Goal: Task Accomplishment & Management: Manage account settings

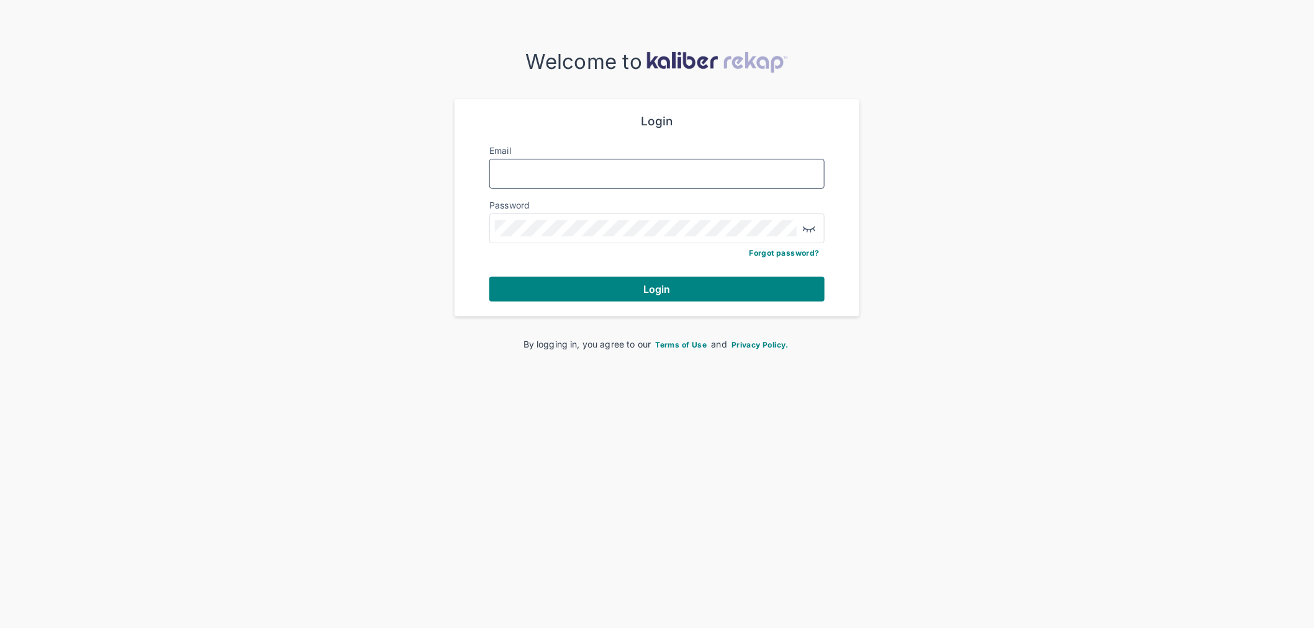
click at [548, 176] on input "Email" at bounding box center [657, 174] width 324 height 16
type input "**********"
click at [489, 277] on button "Login" at bounding box center [656, 289] width 335 height 25
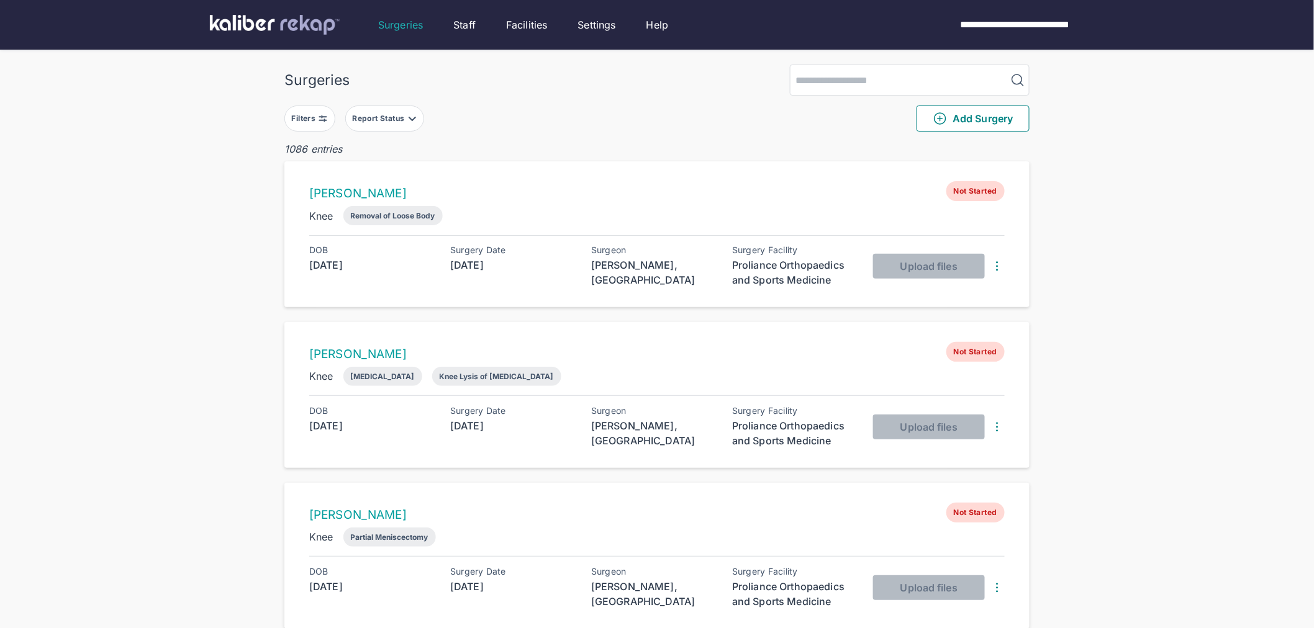
click at [309, 120] on div "Filters" at bounding box center [305, 119] width 27 height 10
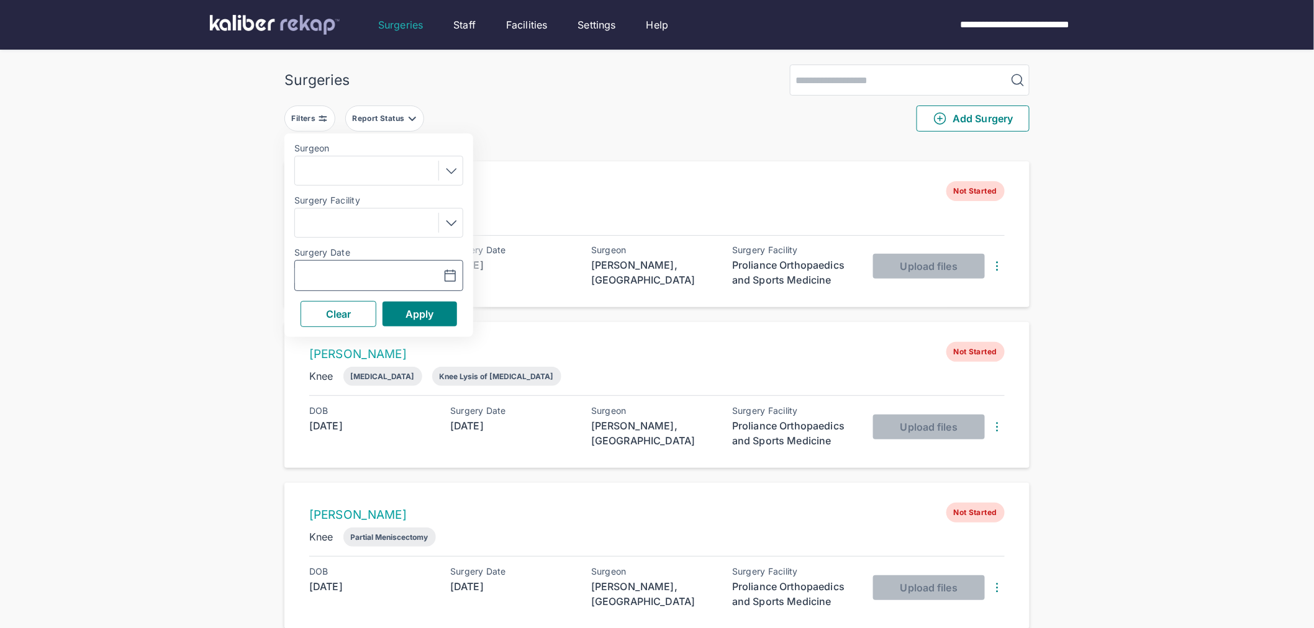
click at [448, 274] on icon "button" at bounding box center [450, 276] width 15 height 15
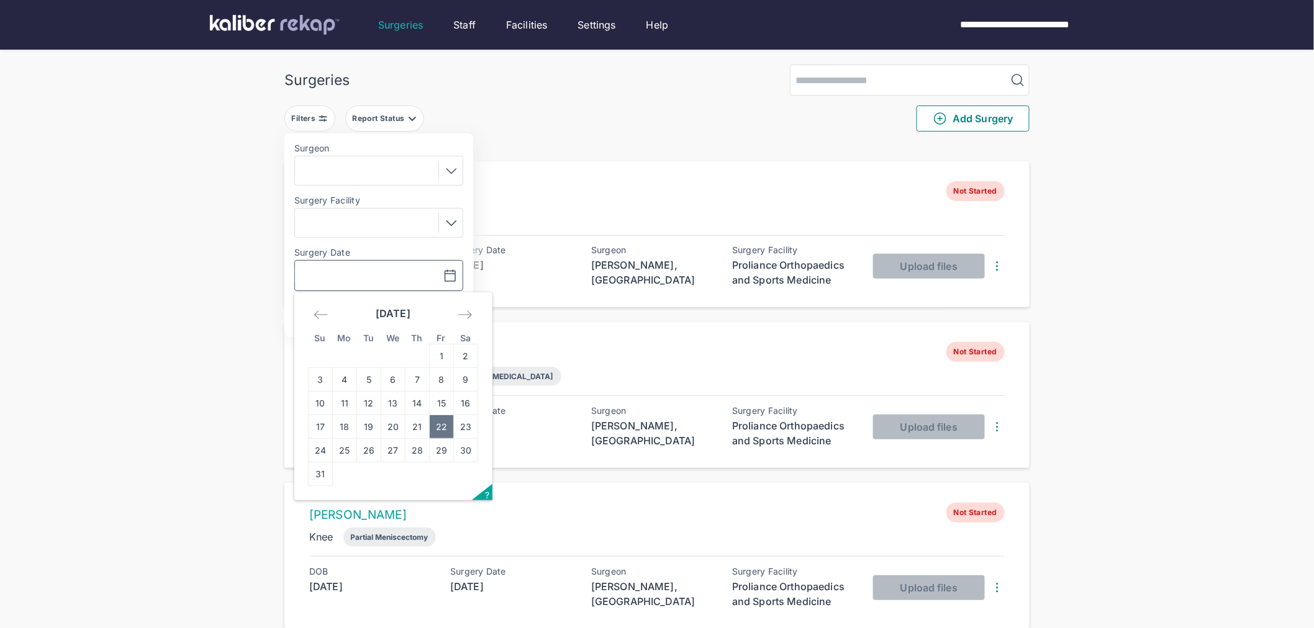
click at [432, 428] on td "22" at bounding box center [442, 427] width 24 height 24
type input "**********"
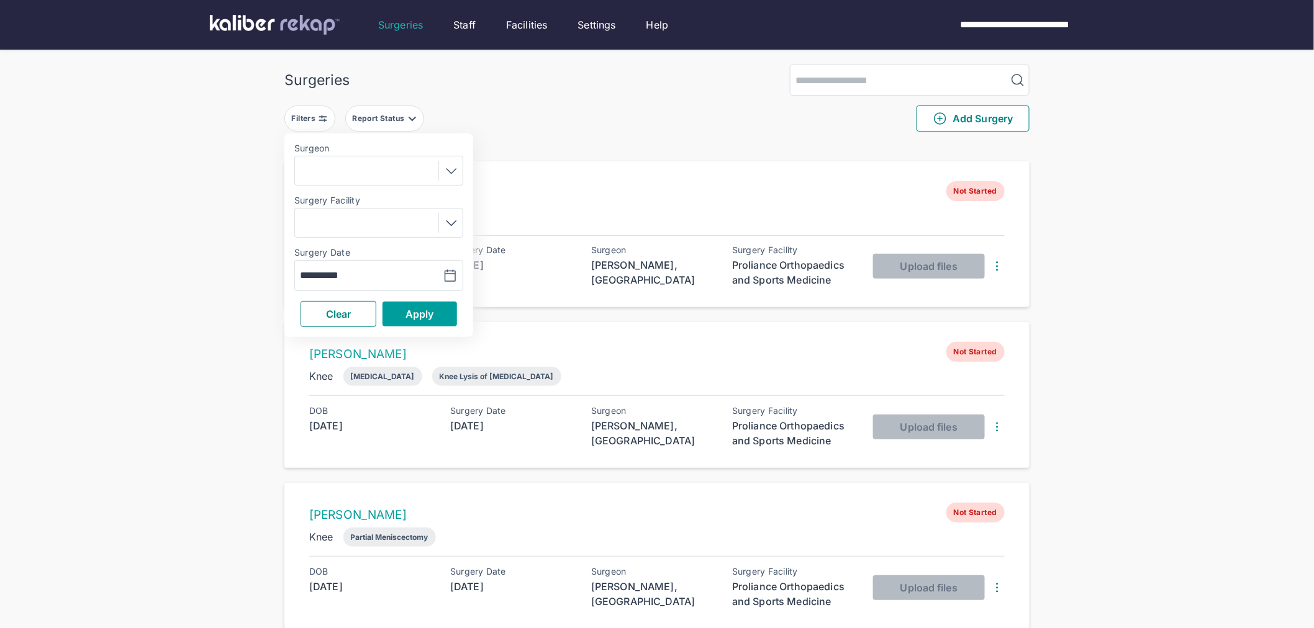
click at [399, 311] on button "Apply" at bounding box center [420, 314] width 75 height 25
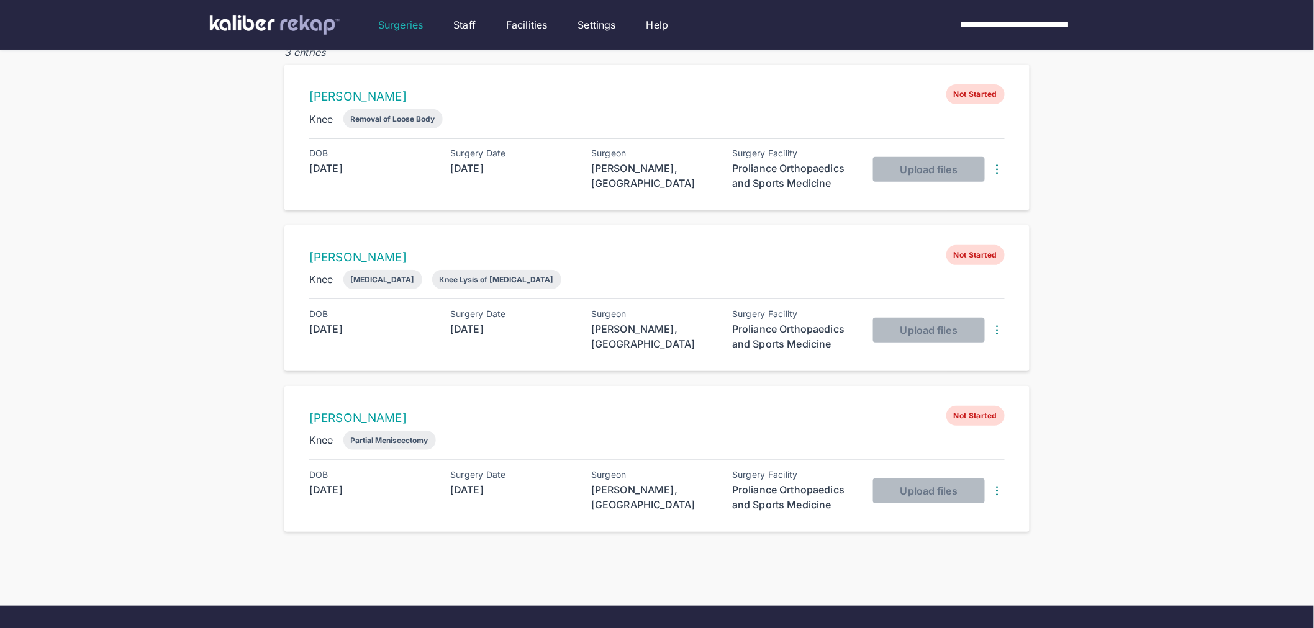
scroll to position [4, 0]
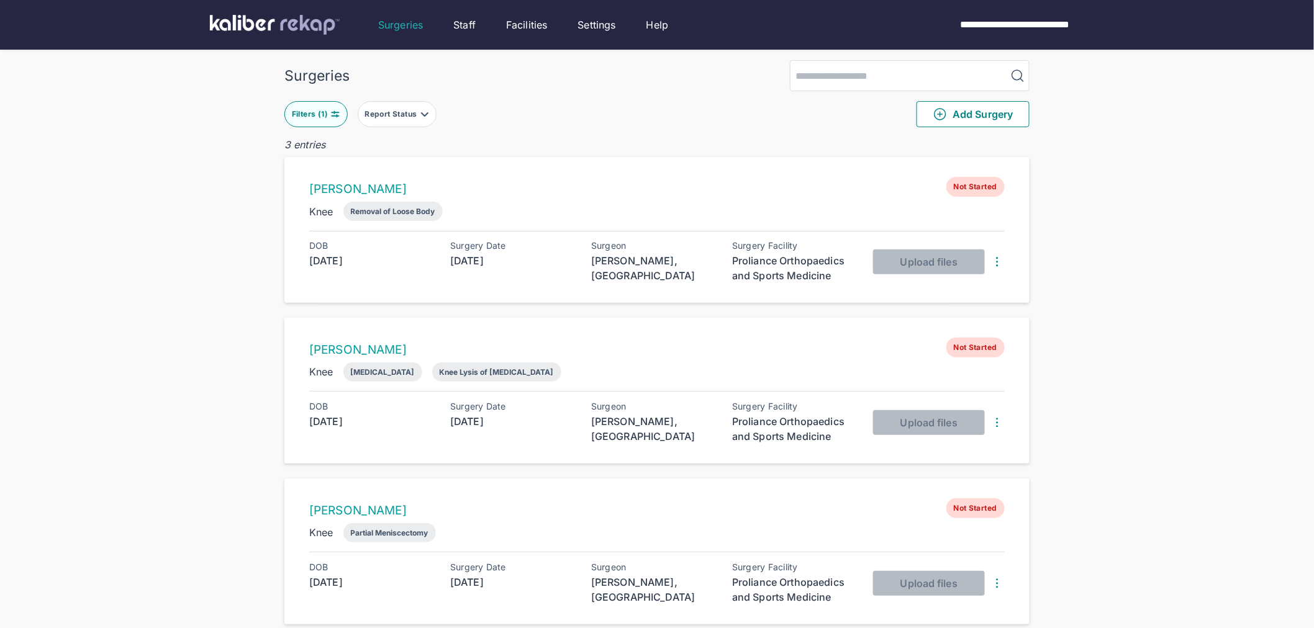
click at [998, 256] on img at bounding box center [997, 262] width 15 height 15
click at [972, 284] on div "Delete Surgery" at bounding box center [948, 285] width 126 height 12
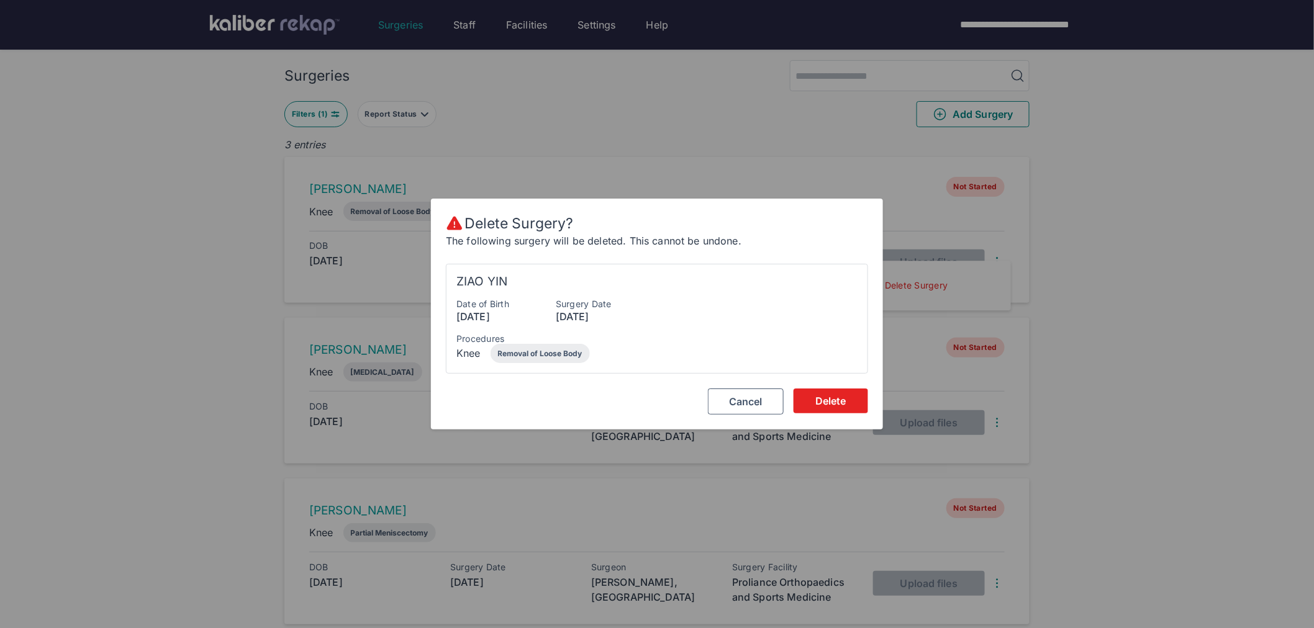
click at [822, 405] on span "Delete" at bounding box center [830, 401] width 31 height 12
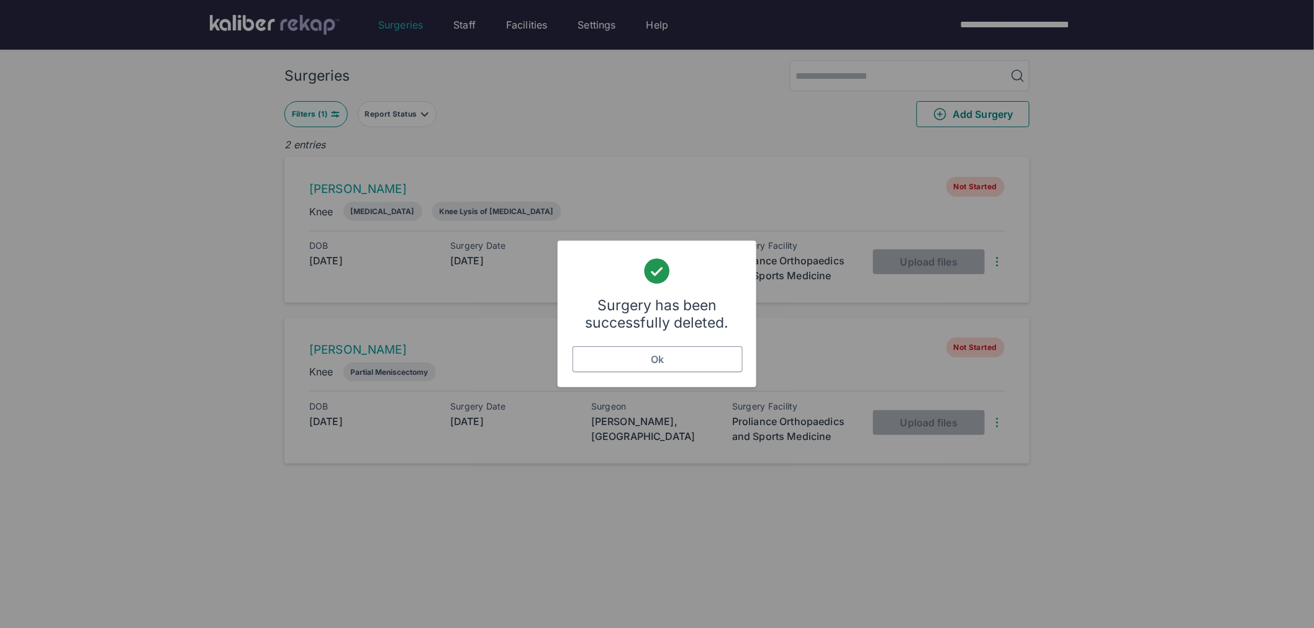
click at [655, 363] on span "Ok" at bounding box center [657, 359] width 13 height 12
